Goal: Use online tool/utility: Utilize a website feature to perform a specific function

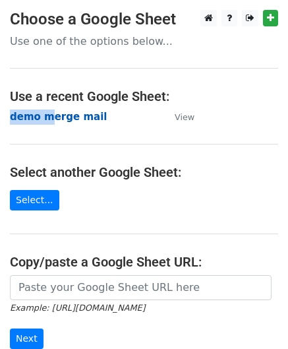
drag, startPoint x: 47, startPoint y: 109, endPoint x: 46, endPoint y: 116, distance: 6.6
click at [46, 116] on main "Choose a Google Sheet Use one of the options below... Use a recent Google Sheet…" at bounding box center [144, 215] width 288 height 410
click at [46, 116] on strong "demo merge mail" at bounding box center [58, 117] width 97 height 12
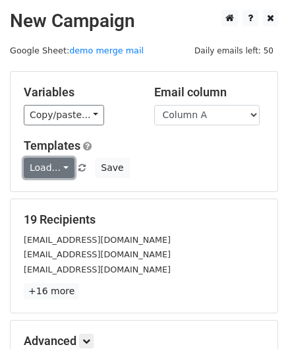
click at [62, 163] on link "Load..." at bounding box center [49, 168] width 51 height 20
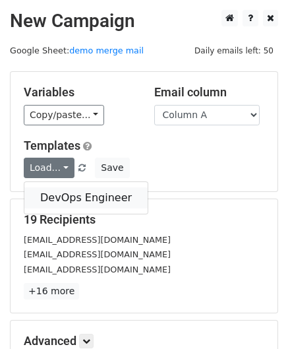
click at [61, 201] on link "DevOps Engineer" at bounding box center [85, 197] width 123 height 21
